Goal: Task Accomplishment & Management: Use online tool/utility

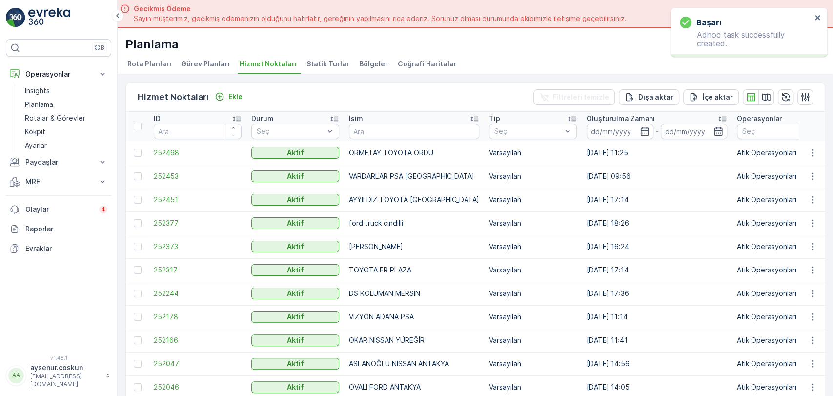
scroll to position [27, 0]
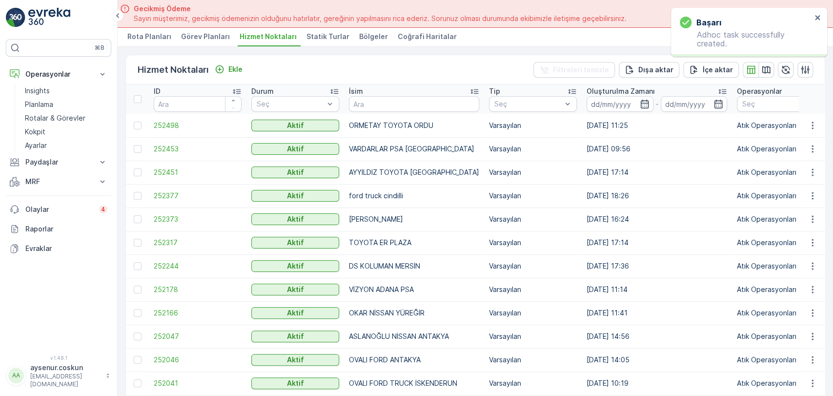
click at [405, 110] on input "text" at bounding box center [414, 104] width 130 height 16
type input "KARATAŞ"
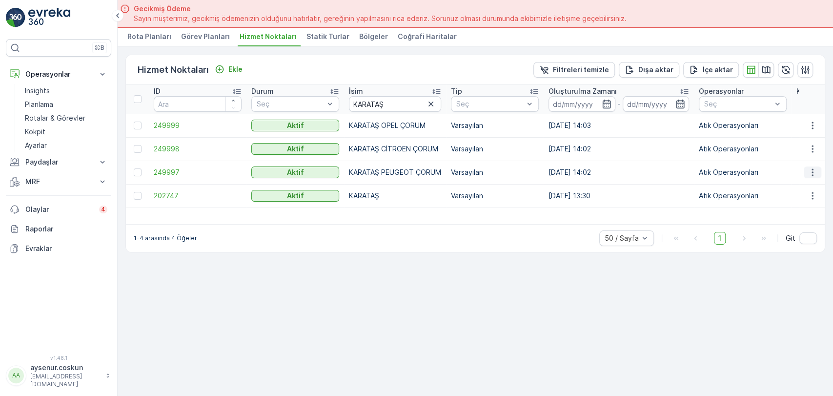
click at [812, 172] on icon "button" at bounding box center [813, 172] width 10 height 10
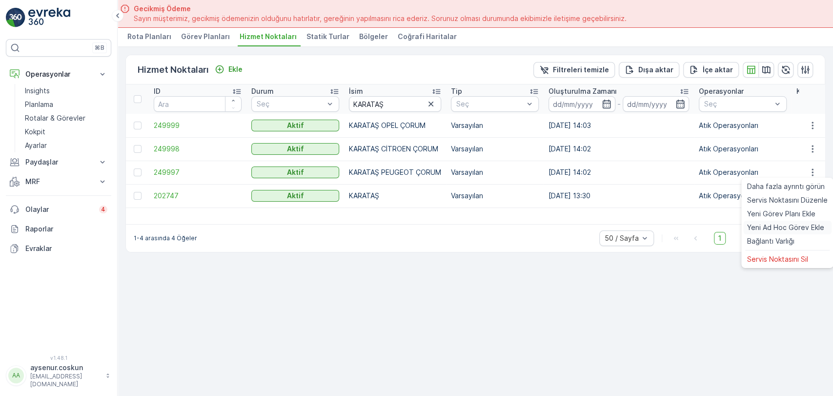
click at [794, 227] on span "Yeni Ad Hoc Görev Ekle" at bounding box center [786, 228] width 77 height 10
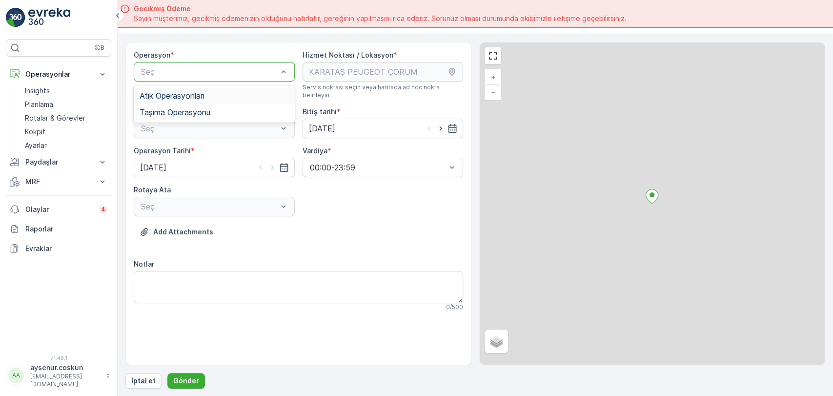
click at [262, 95] on div "Atık Operasyonları" at bounding box center [214, 95] width 149 height 9
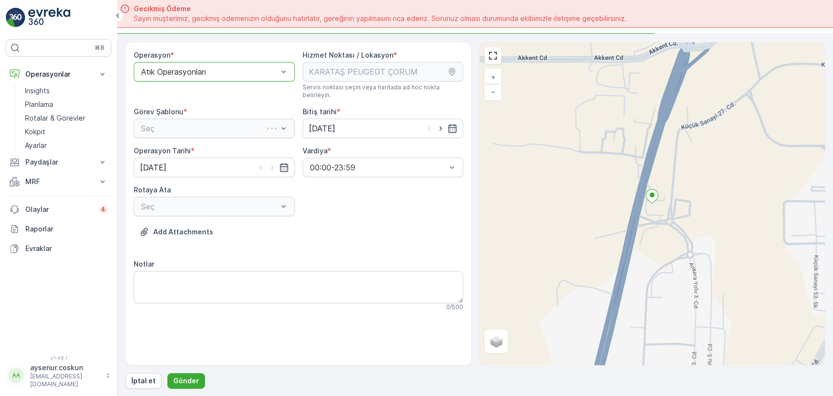
click at [261, 125] on div "Seç" at bounding box center [214, 129] width 161 height 20
click at [221, 148] on div "Atık Toplama" at bounding box center [214, 152] width 149 height 9
click at [217, 202] on div at bounding box center [209, 206] width 139 height 9
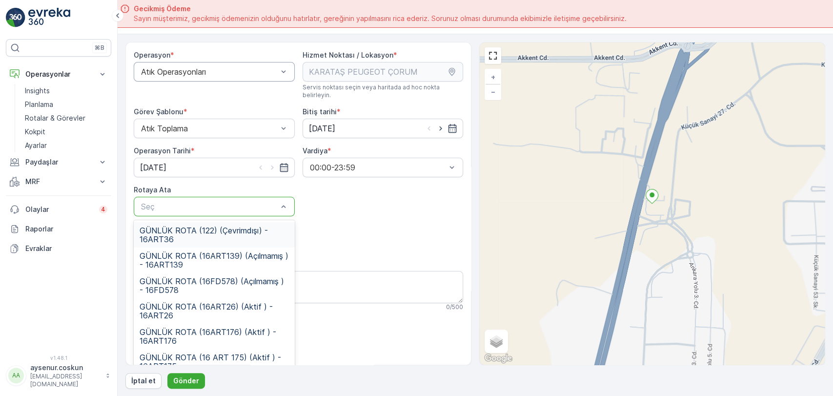
click at [225, 229] on span "GÜNLÜK ROTA (122) (Çevrimdışı) - 16ART36" at bounding box center [214, 235] width 149 height 18
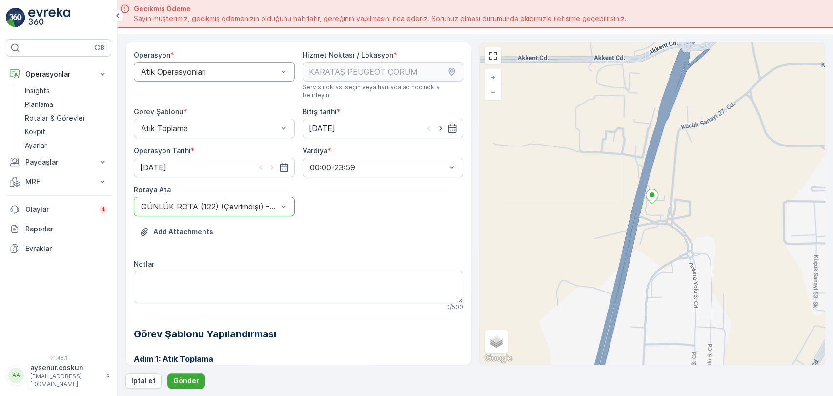
click at [243, 202] on div at bounding box center [209, 206] width 139 height 9
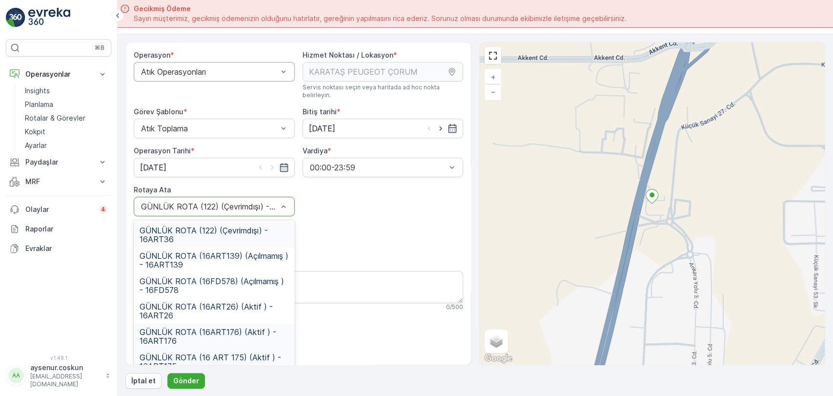
scroll to position [35, 0]
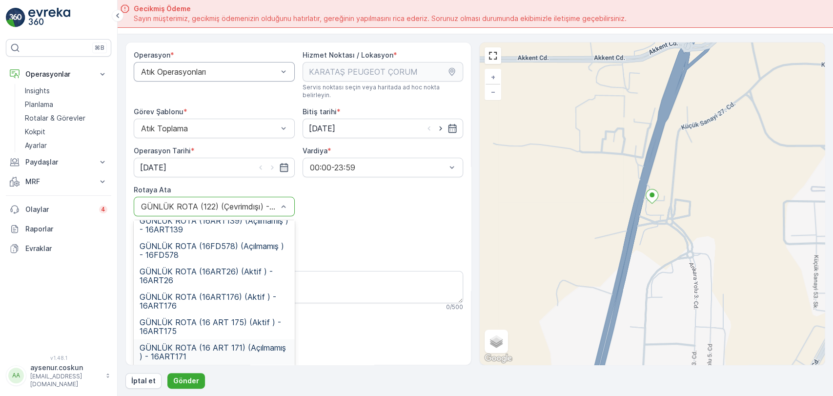
click at [239, 343] on span "GÜNLÜK ROTA (16 ART 171) (Açılmamış ) - 16ART171" at bounding box center [214, 352] width 149 height 18
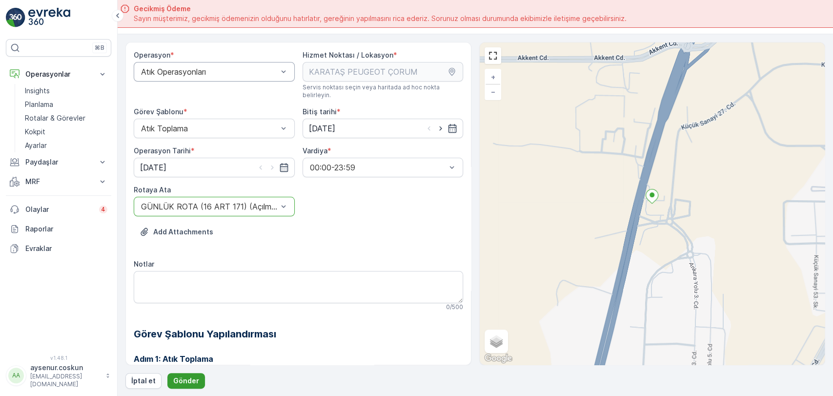
click at [195, 381] on p "Gönder" at bounding box center [186, 381] width 26 height 10
